Goal: Register for event/course

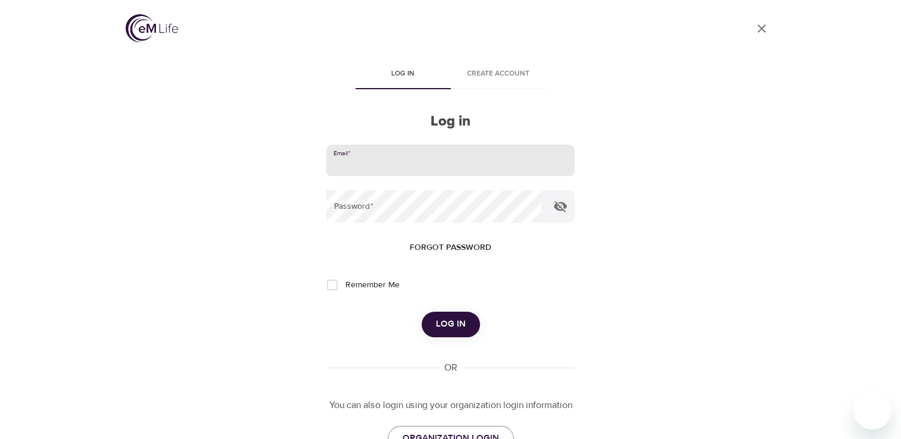
click at [367, 154] on input "email" at bounding box center [450, 161] width 248 height 32
type input "vreese@montcopa.org"
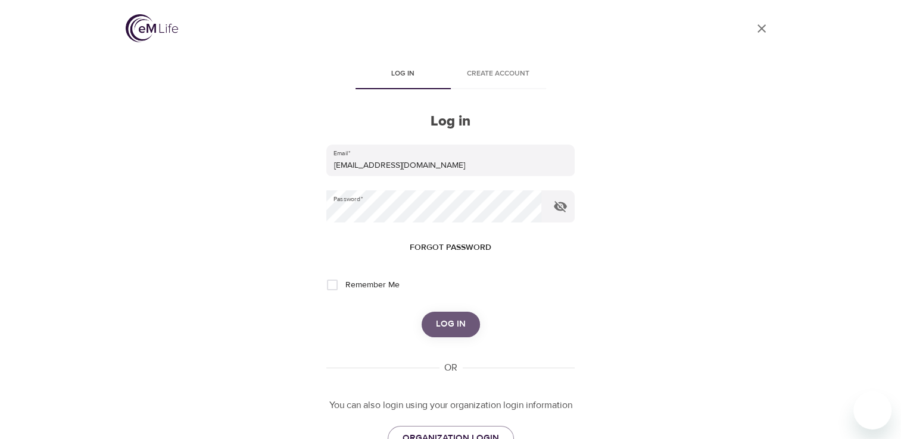
click at [443, 323] on span "Log in" at bounding box center [451, 324] width 30 height 15
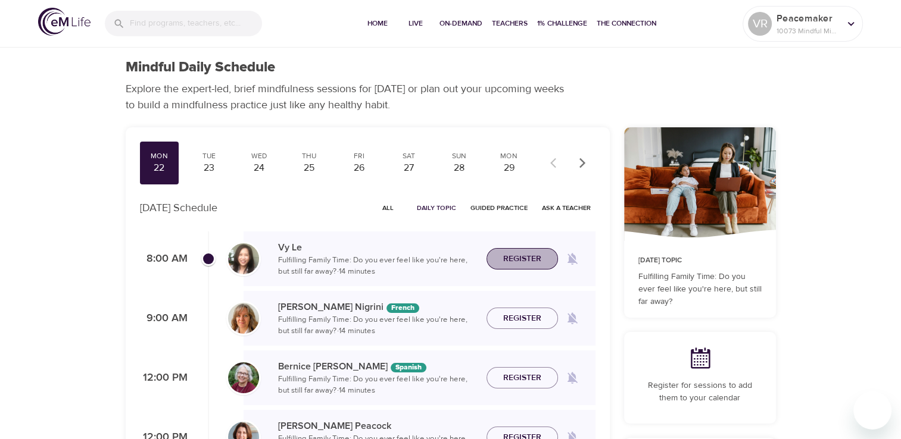
click at [522, 258] on span "Register" at bounding box center [522, 259] width 38 height 15
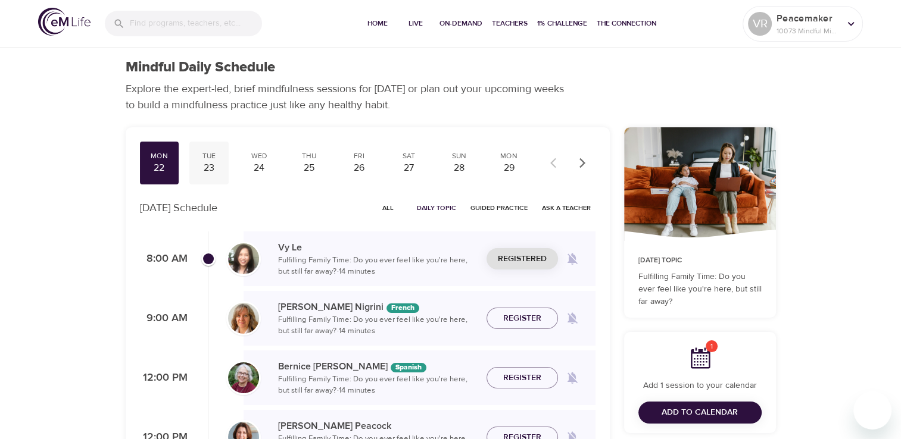
click at [207, 171] on div "23" at bounding box center [209, 168] width 30 height 14
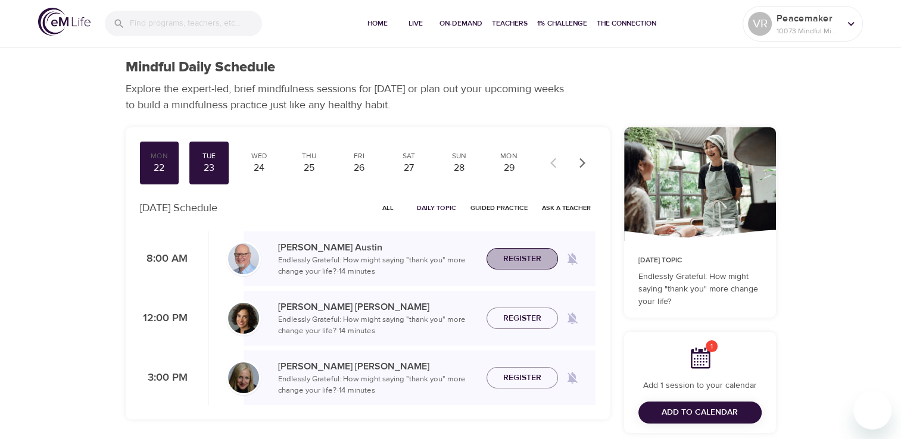
click at [514, 249] on button "Register" at bounding box center [521, 259] width 71 height 22
click at [251, 170] on div "24" at bounding box center [259, 168] width 30 height 14
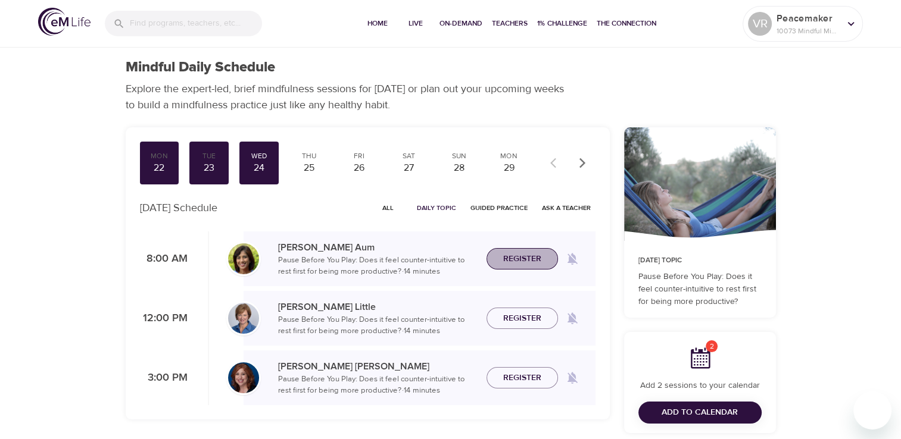
click at [519, 260] on span "Register" at bounding box center [522, 259] width 38 height 15
click at [293, 171] on div "Thu 25" at bounding box center [308, 163] width 39 height 43
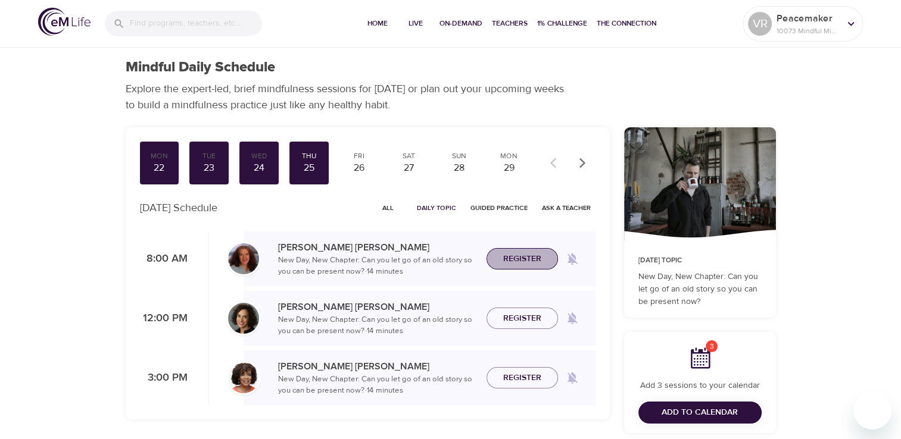
click at [509, 263] on span "Register" at bounding box center [522, 259] width 38 height 15
click at [356, 164] on div "26" at bounding box center [359, 168] width 30 height 14
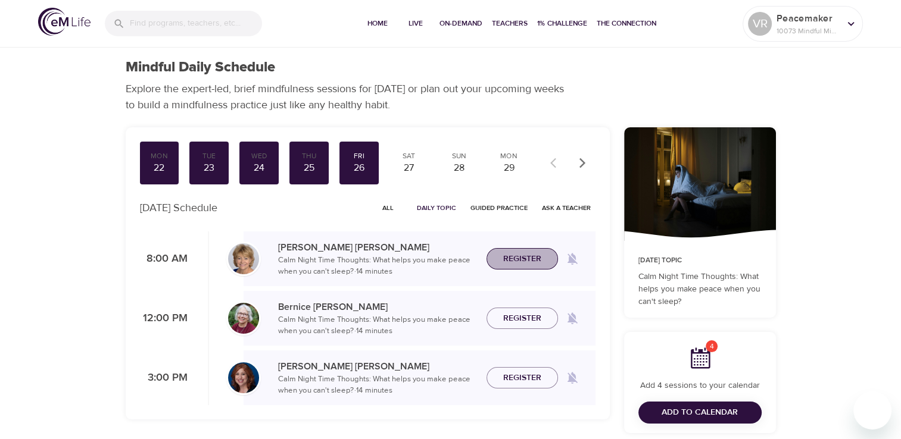
click at [517, 253] on span "Register" at bounding box center [522, 259] width 38 height 15
click at [514, 158] on div "Mon" at bounding box center [509, 156] width 30 height 10
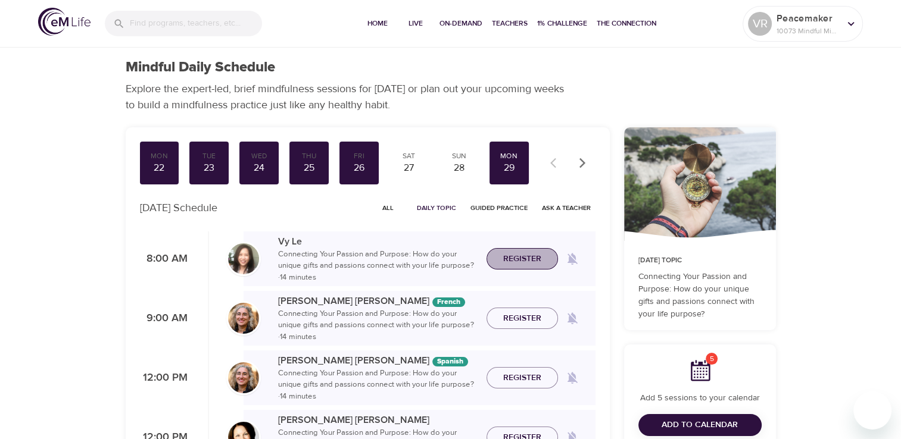
click at [523, 259] on span "Register" at bounding box center [522, 259] width 38 height 15
click at [579, 162] on icon "button" at bounding box center [582, 163] width 12 height 12
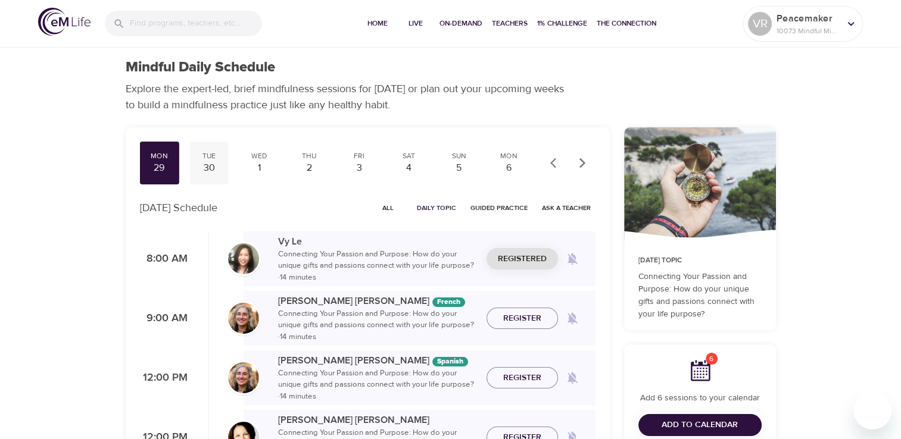
click at [191, 173] on div "Tue 30" at bounding box center [208, 163] width 39 height 43
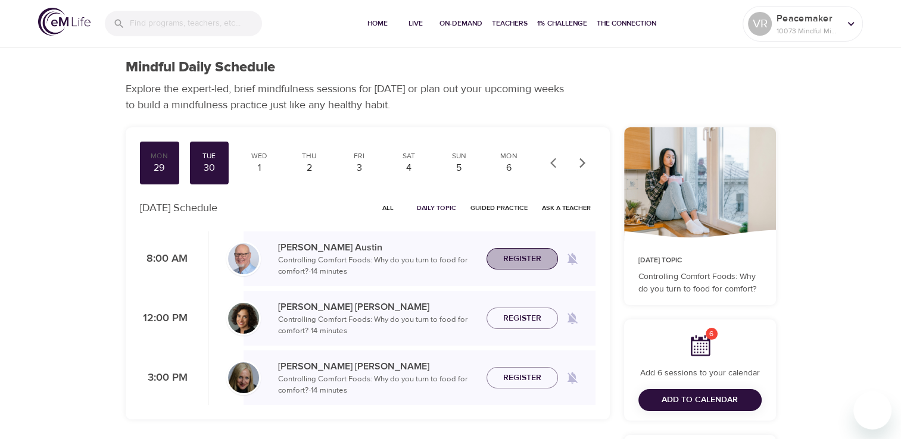
click at [511, 259] on span "Register" at bounding box center [522, 259] width 38 height 15
click at [250, 160] on div "Wed" at bounding box center [259, 156] width 30 height 10
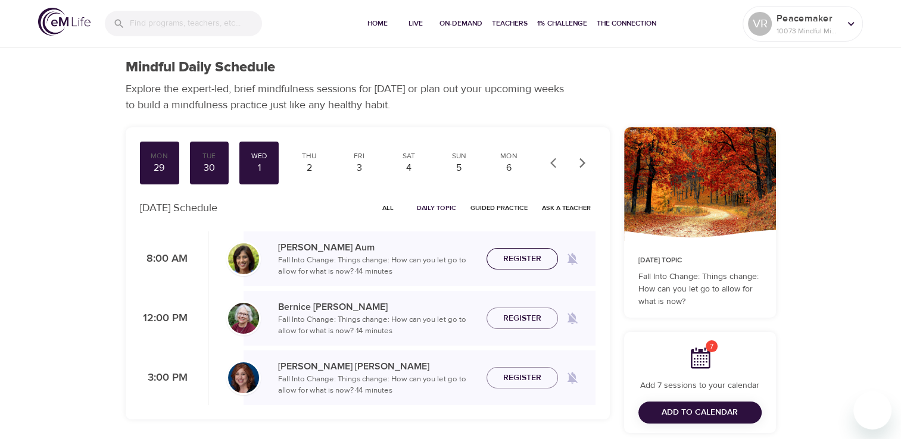
click at [505, 258] on span "Register" at bounding box center [522, 259] width 38 height 15
click at [310, 161] on div "2" at bounding box center [309, 168] width 30 height 14
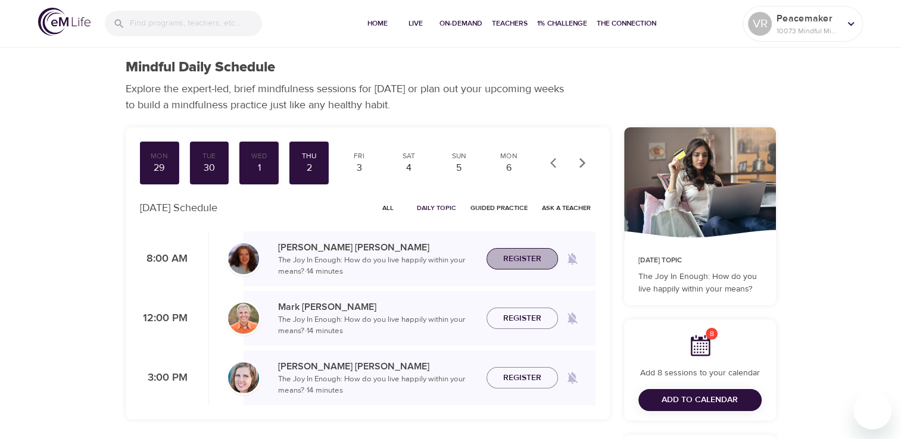
click at [510, 258] on span "Register" at bounding box center [522, 259] width 38 height 15
click at [358, 158] on div "Fri" at bounding box center [359, 156] width 30 height 10
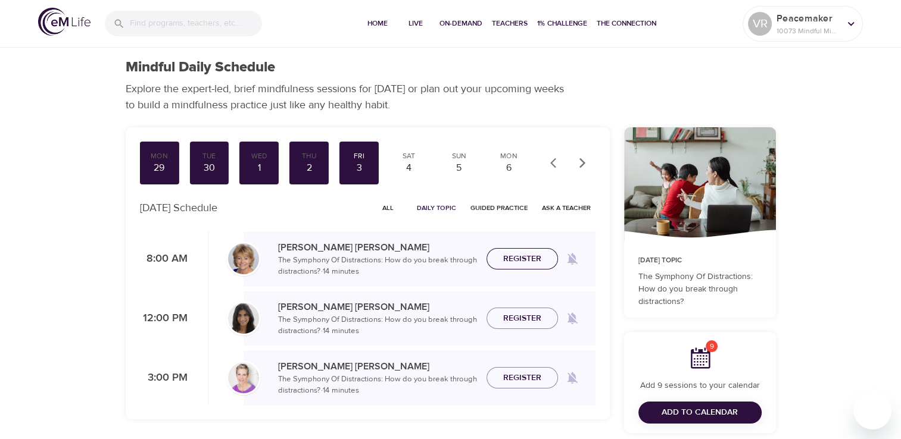
click at [516, 259] on span "Register" at bounding box center [522, 259] width 38 height 15
click at [511, 167] on div "6" at bounding box center [509, 168] width 30 height 14
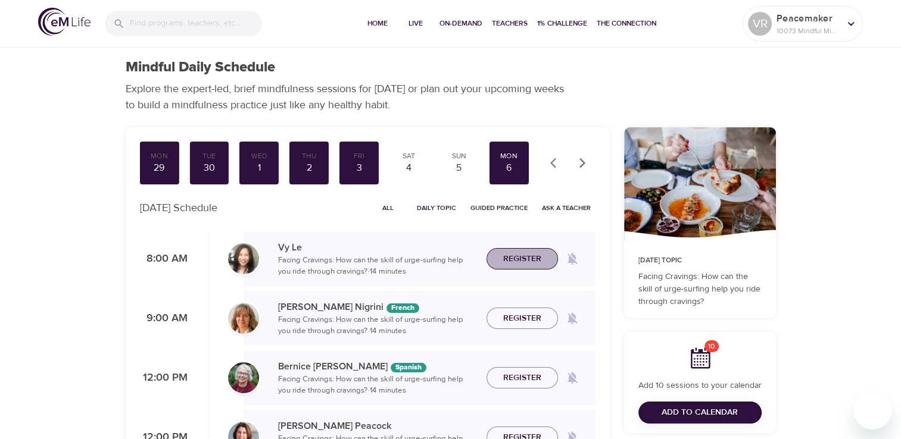
click at [538, 258] on span "Register" at bounding box center [522, 259] width 38 height 15
click at [587, 159] on icon "button" at bounding box center [582, 163] width 12 height 12
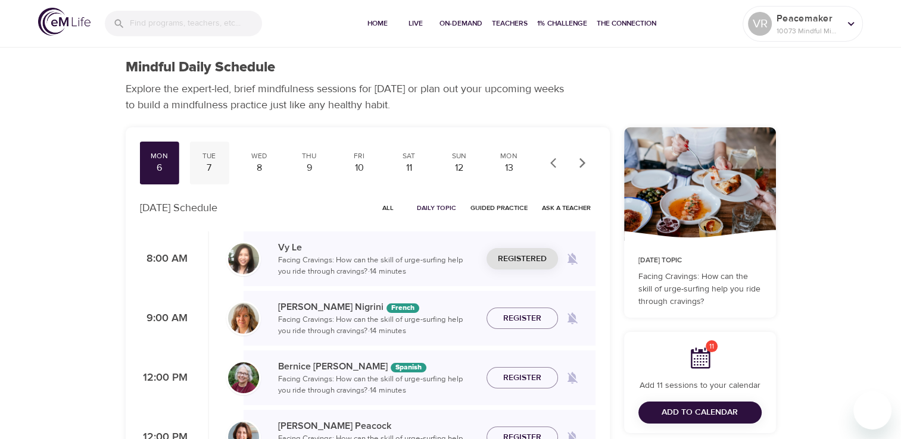
click at [211, 168] on div "7" at bounding box center [209, 168] width 30 height 14
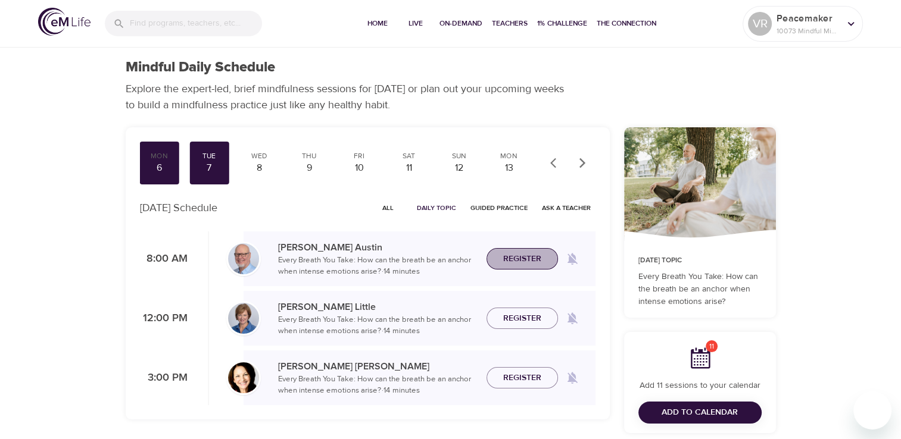
click at [506, 248] on button "Register" at bounding box center [521, 259] width 71 height 22
click at [269, 171] on div "8" at bounding box center [259, 168] width 30 height 14
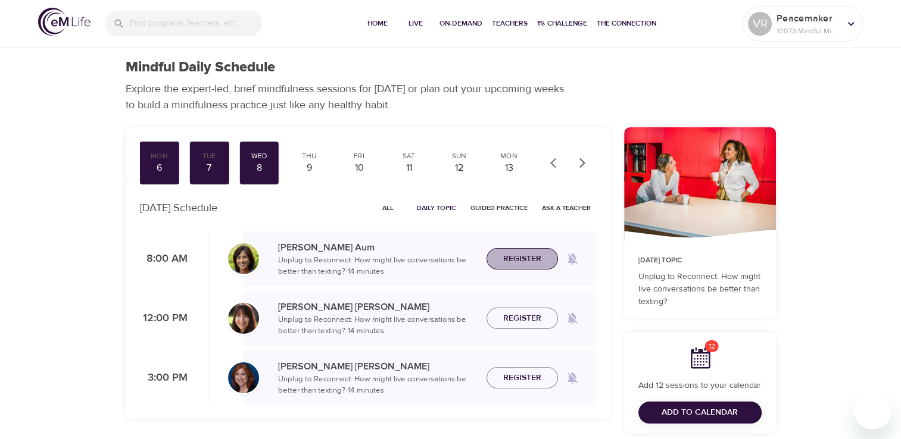
click at [513, 258] on span "Register" at bounding box center [522, 259] width 38 height 15
click at [310, 175] on div "Thu 9" at bounding box center [308, 163] width 39 height 43
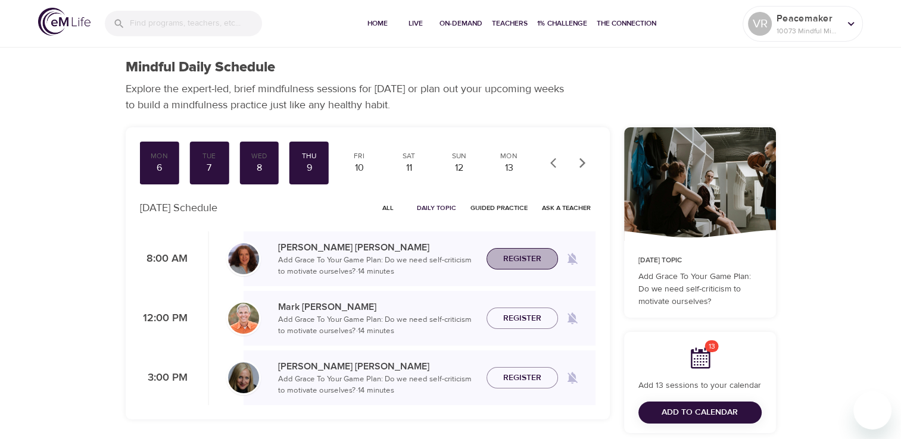
click at [517, 255] on span "Register" at bounding box center [522, 259] width 38 height 15
click at [361, 168] on div "10" at bounding box center [359, 168] width 30 height 14
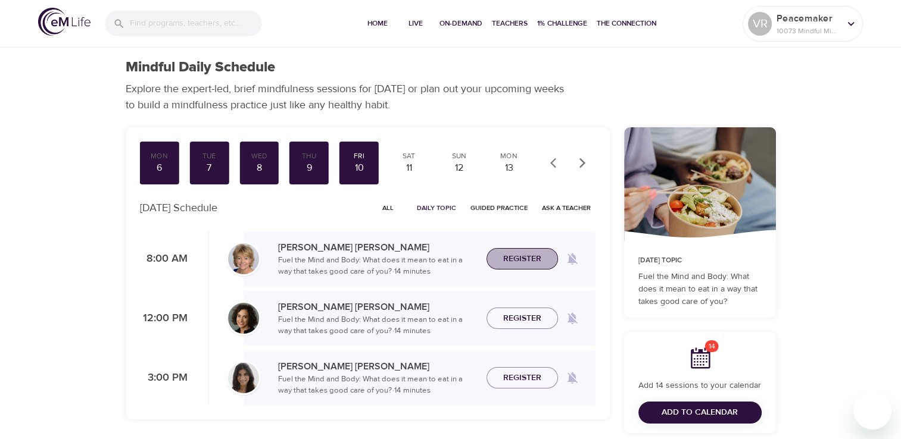
click at [517, 256] on span "Register" at bounding box center [522, 259] width 38 height 15
click at [581, 167] on icon "button" at bounding box center [582, 163] width 12 height 12
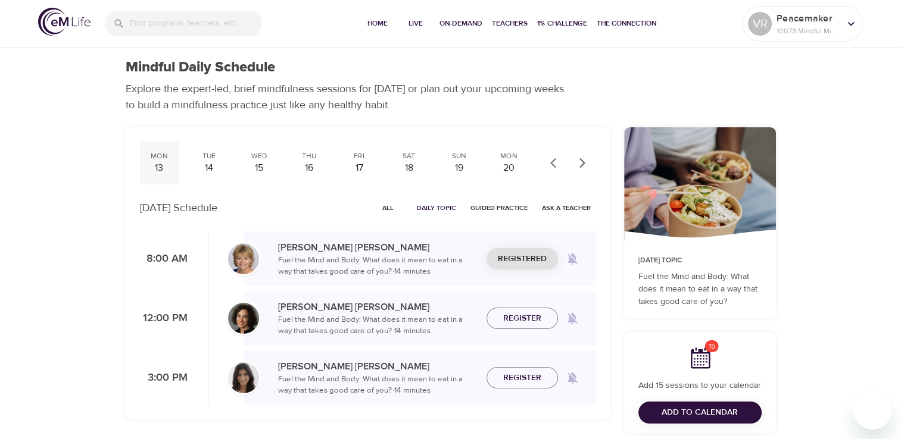
click at [160, 170] on div "13" at bounding box center [159, 168] width 30 height 14
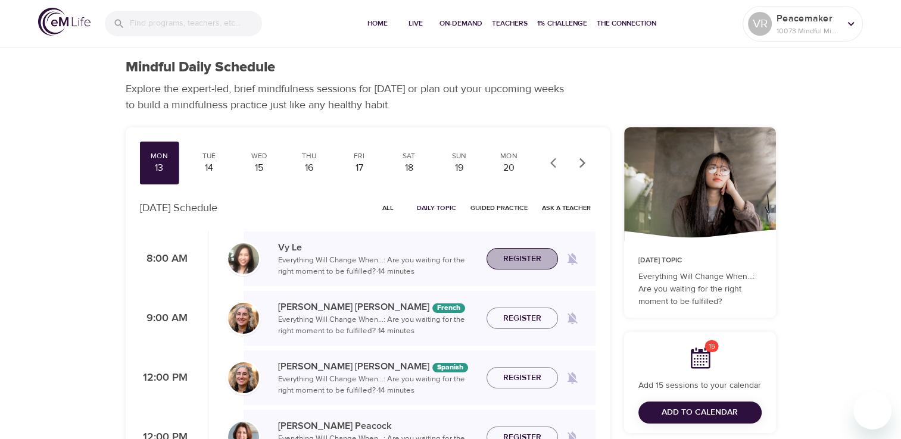
click at [526, 254] on span "Register" at bounding box center [522, 259] width 38 height 15
click at [211, 166] on div "14" at bounding box center [209, 168] width 30 height 14
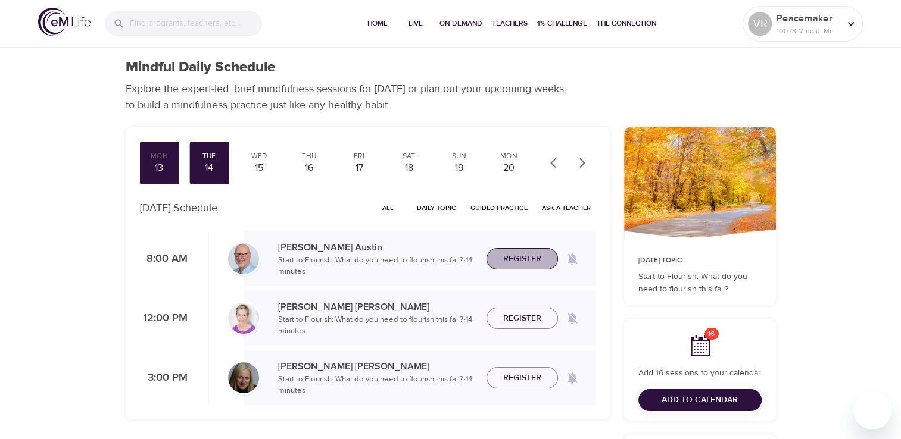
click at [503, 266] on span "Register" at bounding box center [522, 259] width 38 height 15
click at [264, 163] on div "15" at bounding box center [259, 168] width 30 height 14
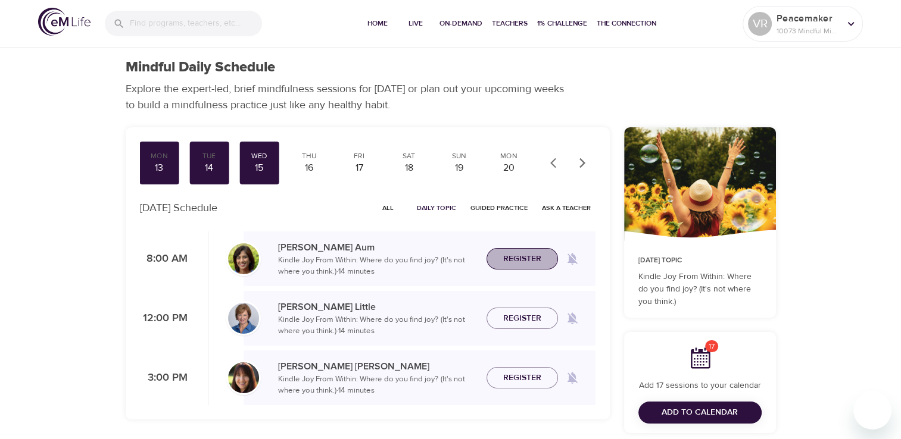
click at [526, 260] on span "Register" at bounding box center [522, 259] width 38 height 15
click at [299, 165] on div "16" at bounding box center [309, 168] width 30 height 14
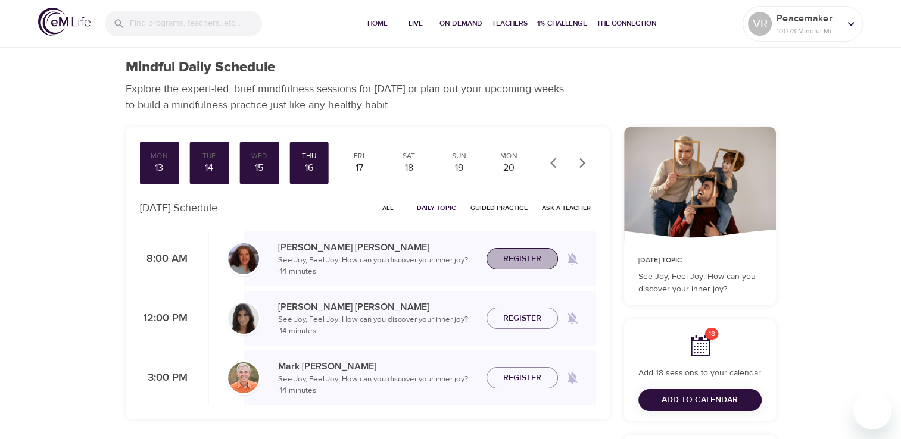
click at [541, 263] on span "Register" at bounding box center [522, 259] width 52 height 15
click at [355, 168] on div "17" at bounding box center [359, 168] width 30 height 14
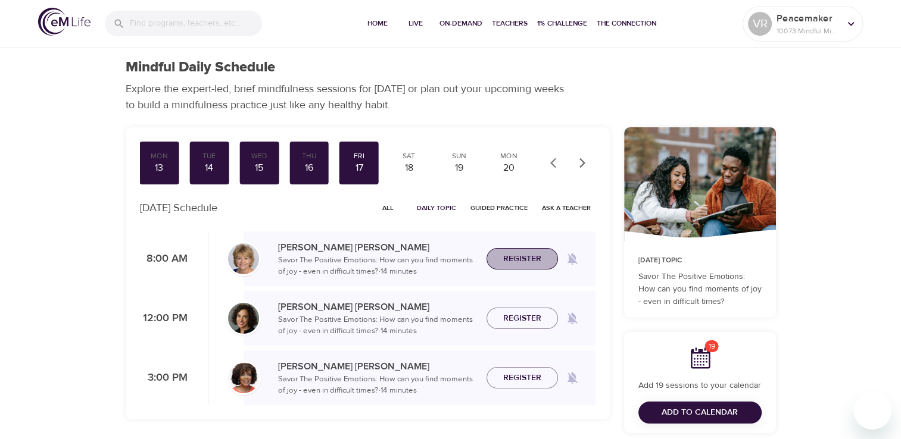
click at [513, 261] on span "Register" at bounding box center [522, 259] width 38 height 15
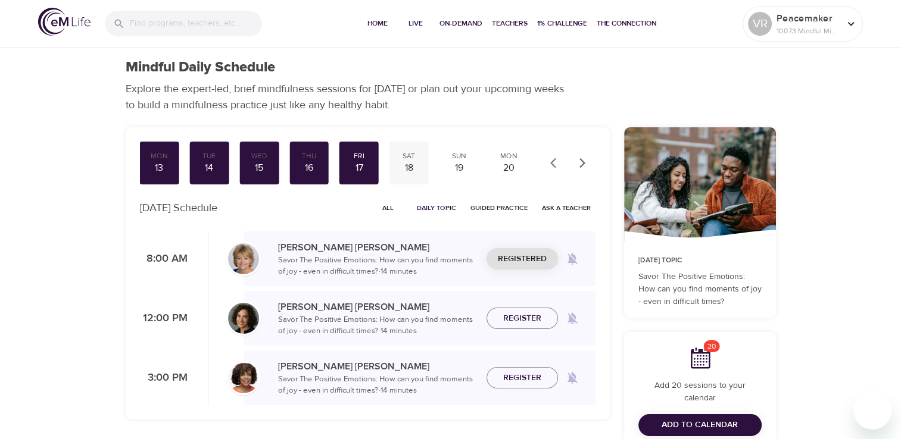
click at [413, 169] on div "18" at bounding box center [409, 168] width 30 height 14
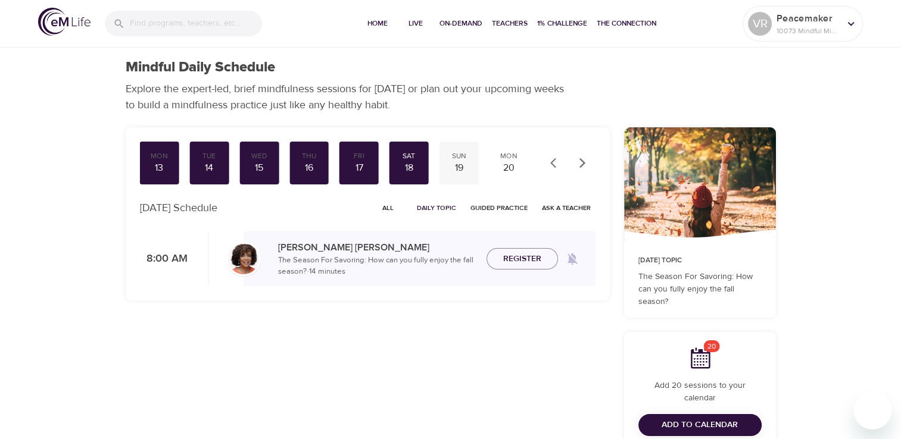
click at [454, 170] on div "19" at bounding box center [459, 168] width 30 height 14
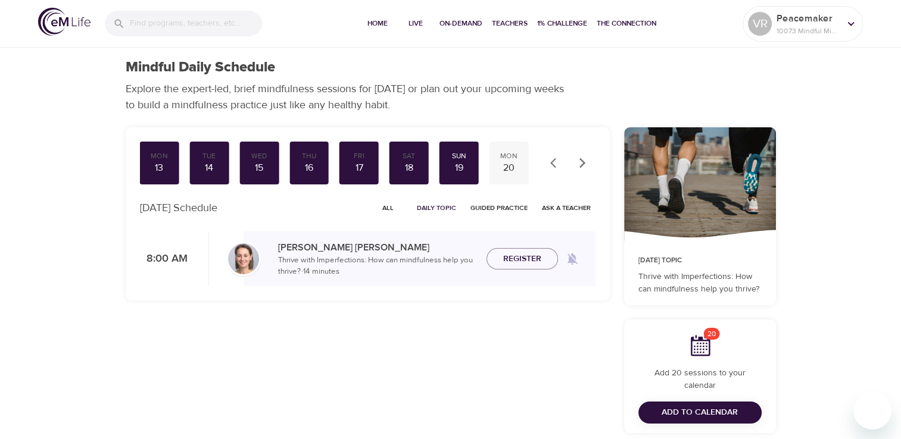
click at [506, 171] on div "20" at bounding box center [509, 168] width 30 height 14
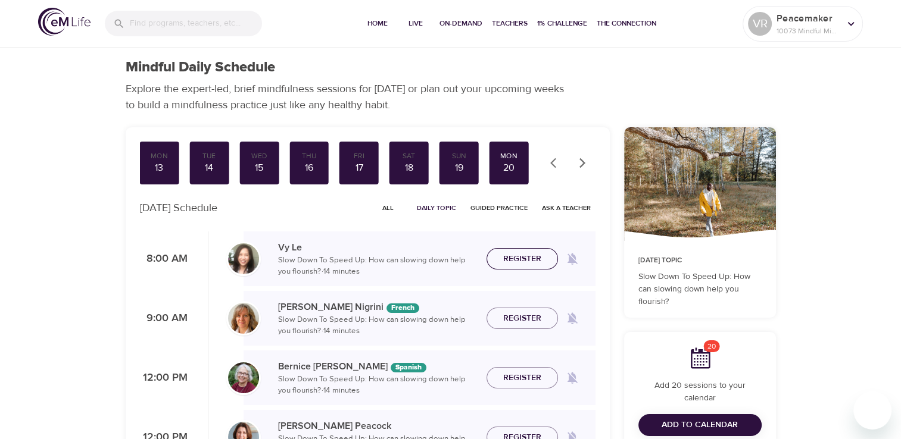
click at [504, 258] on span "Register" at bounding box center [522, 259] width 38 height 15
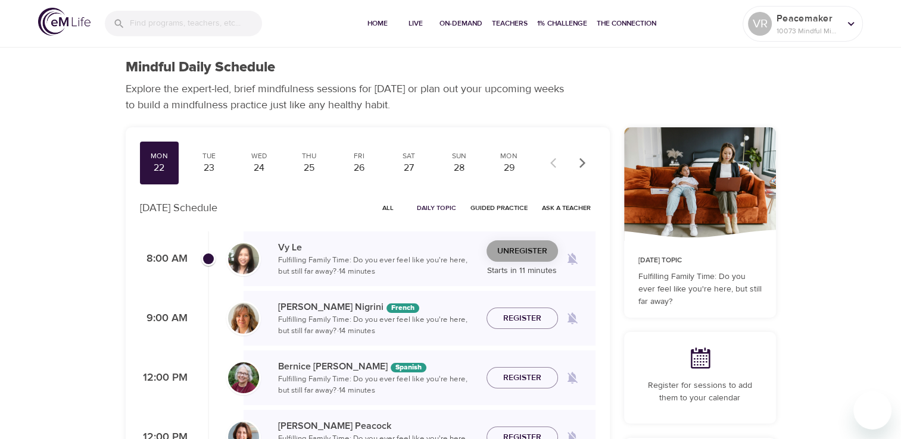
click at [510, 248] on span "Unregister" at bounding box center [522, 251] width 50 height 15
click at [510, 248] on div "Registered Starts in 11 minutes" at bounding box center [521, 260] width 71 height 38
click at [510, 248] on span "Register" at bounding box center [522, 251] width 38 height 15
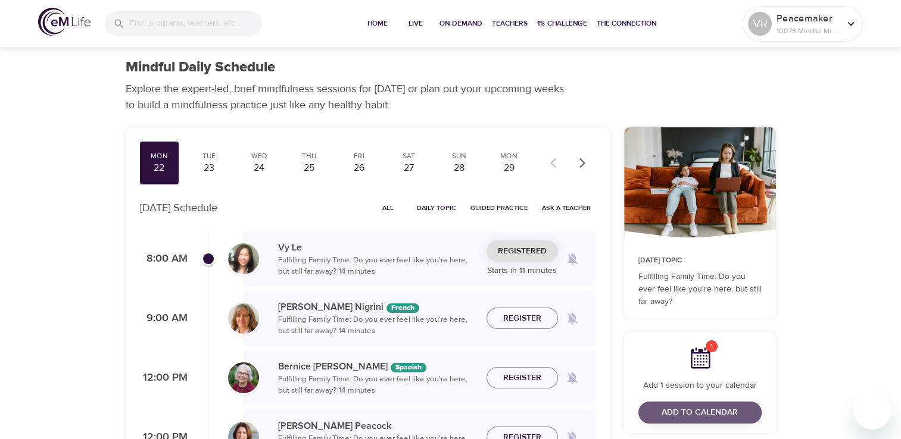
click at [675, 408] on span "Add to Calendar" at bounding box center [700, 413] width 76 height 15
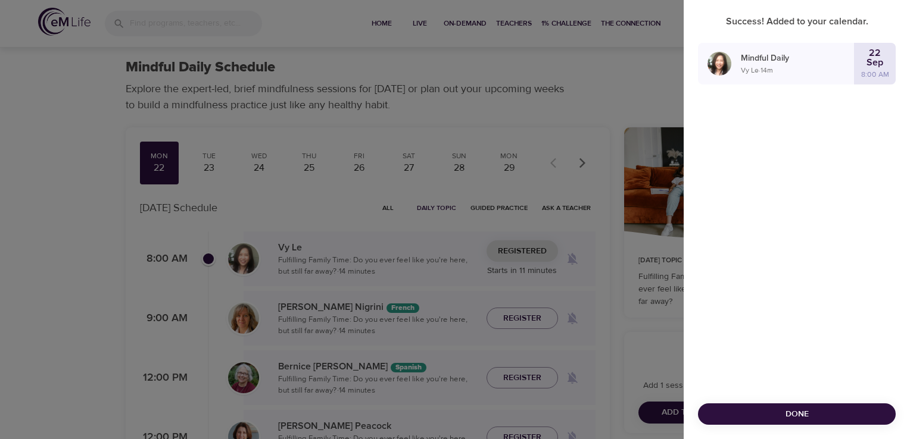
click at [741, 416] on span "Done" at bounding box center [796, 414] width 179 height 15
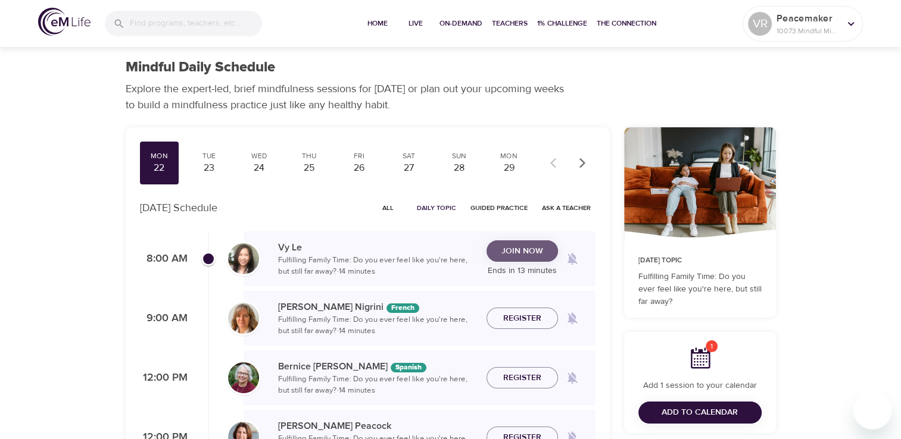
click at [507, 249] on span "Join Now" at bounding box center [522, 251] width 42 height 15
